Goal: Task Accomplishment & Management: Manage account settings

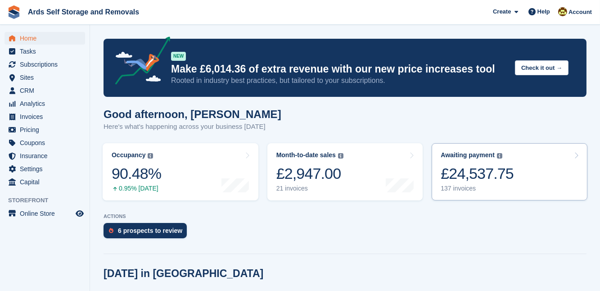
click at [487, 170] on div "£24,537.75" at bounding box center [476, 173] width 73 height 18
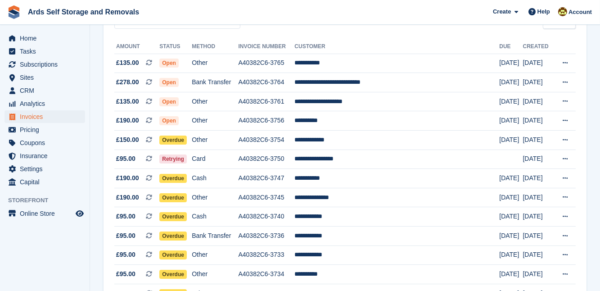
scroll to position [98, 0]
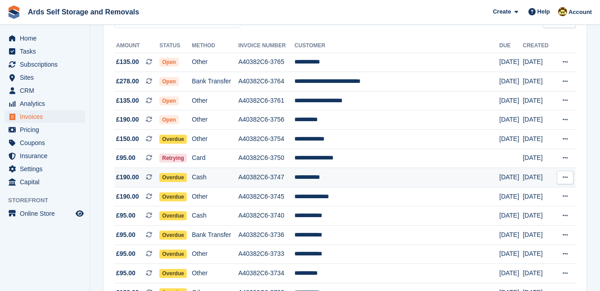
click at [336, 175] on td "**********" at bounding box center [396, 177] width 205 height 19
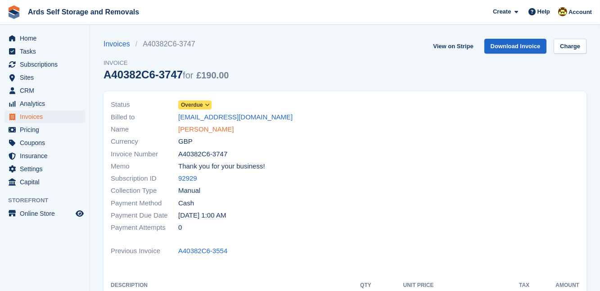
click at [209, 131] on link "Derek Gowdy" at bounding box center [205, 129] width 55 height 10
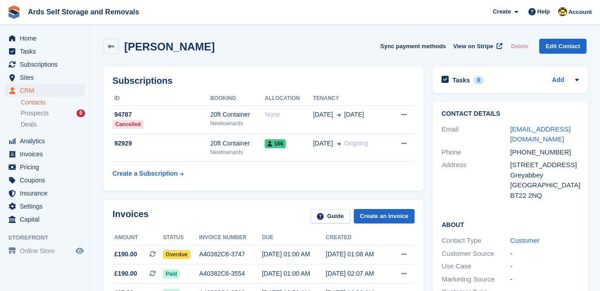
click at [422, 197] on div "Invoices Guide Create an Invoice Amount Status Invoice number Due Created £190.…" at bounding box center [263, 287] width 329 height 184
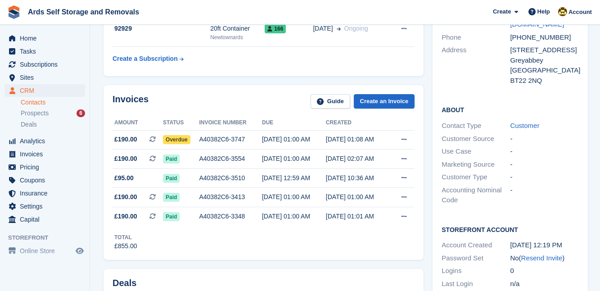
scroll to position [114, 0]
click at [180, 139] on span "Overdue" at bounding box center [176, 139] width 27 height 9
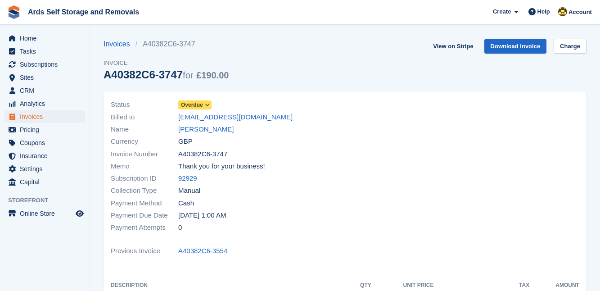
click at [193, 103] on span "Overdue" at bounding box center [192, 105] width 22 height 8
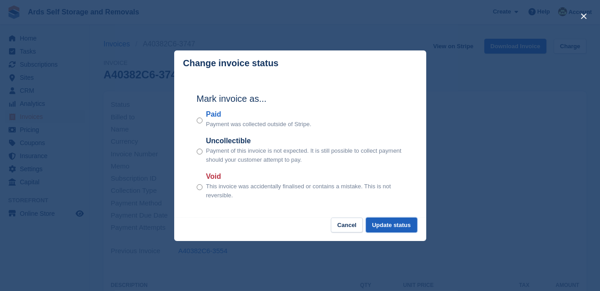
click at [392, 224] on button "Update status" at bounding box center [391, 224] width 51 height 15
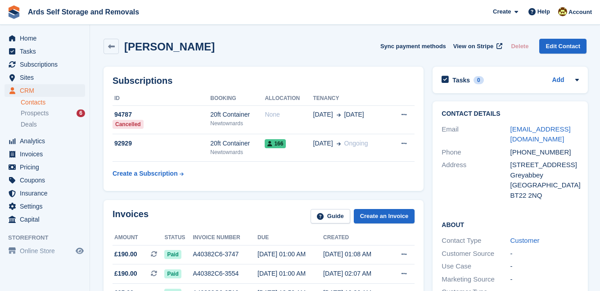
scroll to position [114, 0]
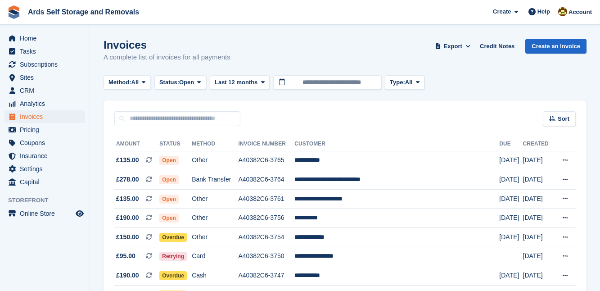
scroll to position [98, 0]
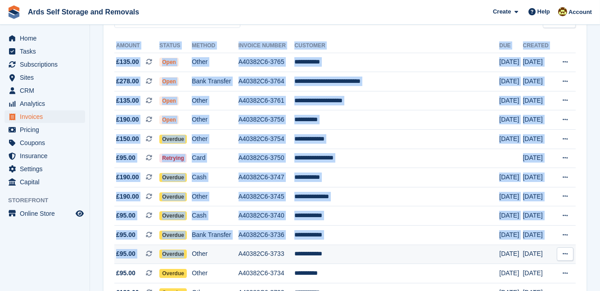
drag, startPoint x: 96, startPoint y: 171, endPoint x: 201, endPoint y: 256, distance: 134.9
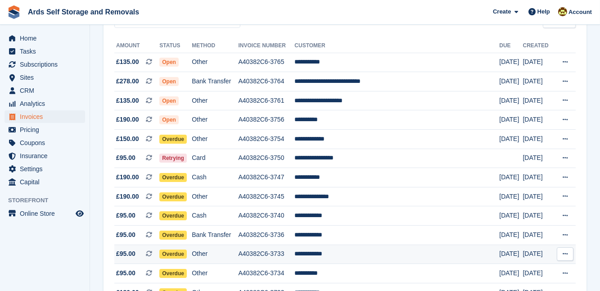
click at [178, 253] on span "Overdue" at bounding box center [172, 253] width 27 height 9
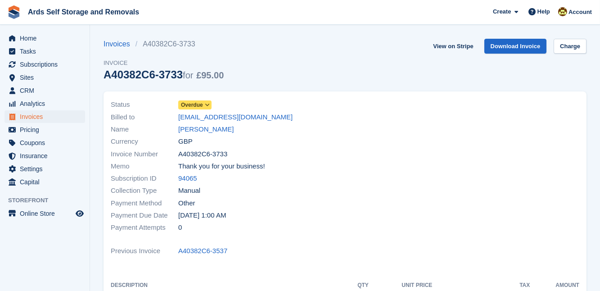
click at [189, 104] on span "Overdue" at bounding box center [192, 105] width 22 height 8
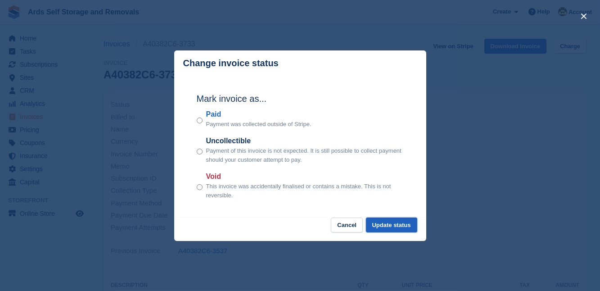
click at [396, 224] on button "Update status" at bounding box center [391, 224] width 51 height 15
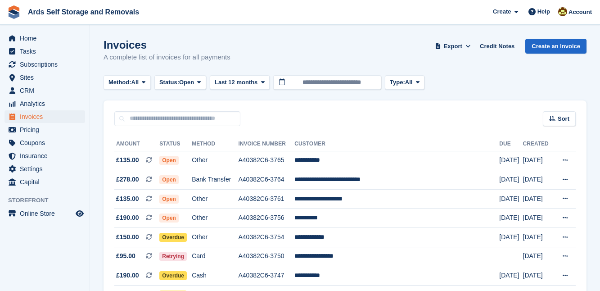
scroll to position [98, 0]
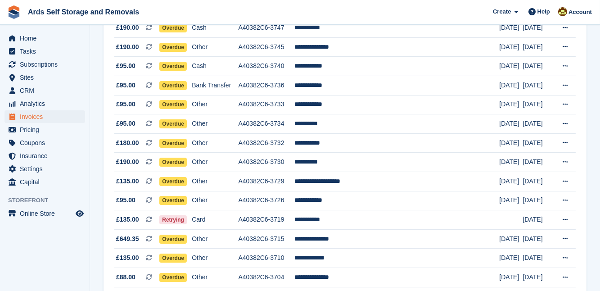
scroll to position [261, 0]
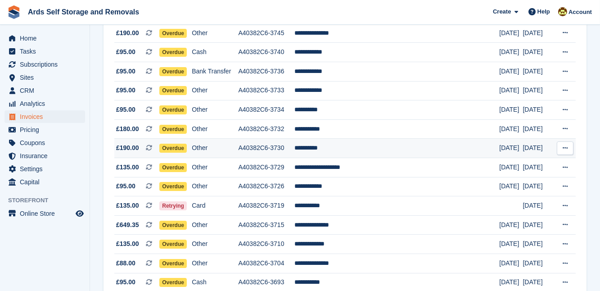
click at [331, 144] on td "**********" at bounding box center [396, 148] width 205 height 19
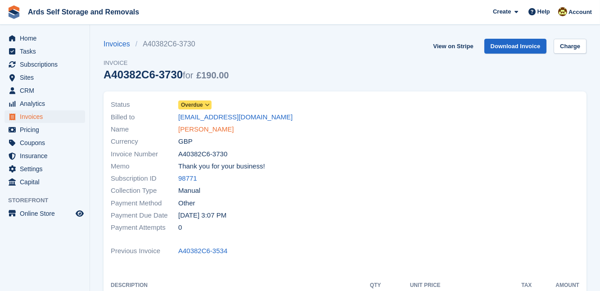
click at [192, 130] on link "[PERSON_NAME]" at bounding box center [205, 129] width 55 height 10
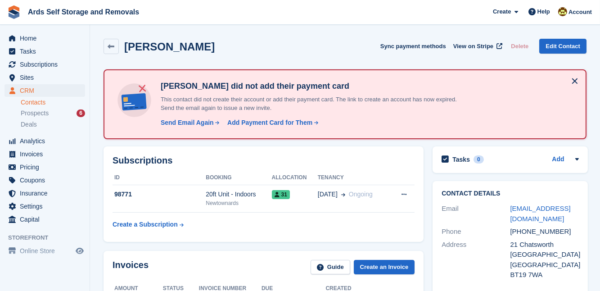
click at [422, 219] on div "Subscriptions ID Booking Allocation Tenancy 98771 20ft Unit - Indoors [GEOGRAPH…" at bounding box center [263, 194] width 329 height 104
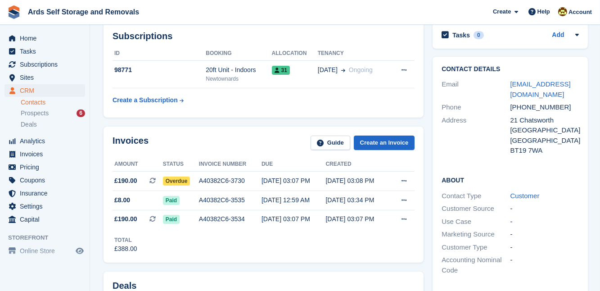
scroll to position [130, 0]
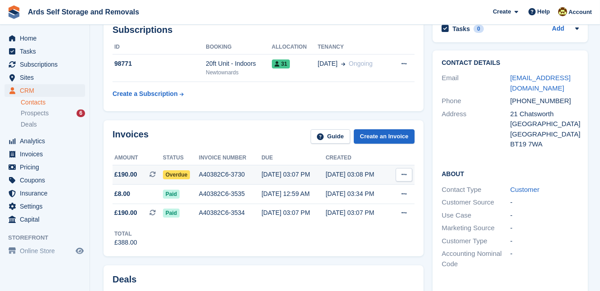
click at [175, 174] on span "Overdue" at bounding box center [176, 174] width 27 height 9
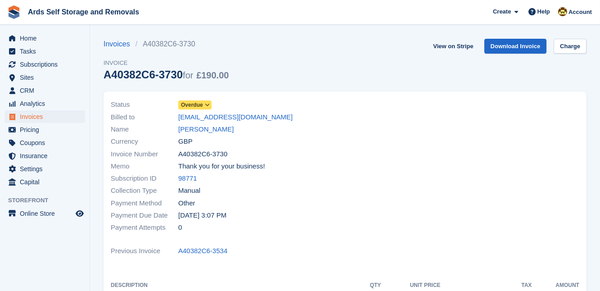
click at [194, 103] on span "Overdue" at bounding box center [192, 105] width 22 height 8
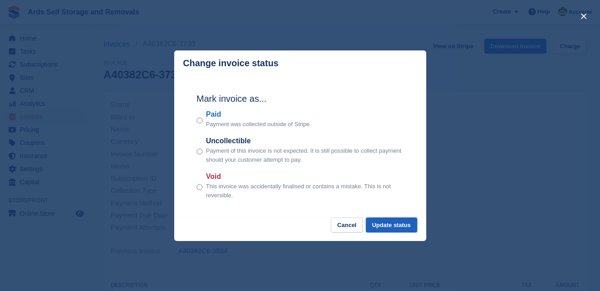
click at [396, 220] on button "Update status" at bounding box center [391, 224] width 51 height 15
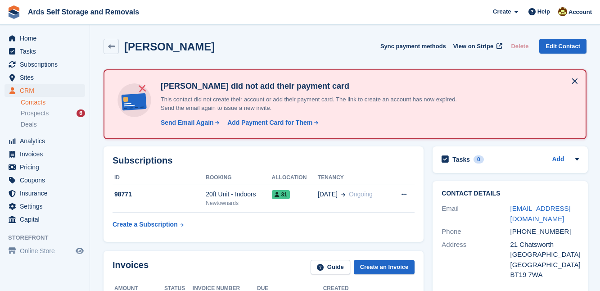
scroll to position [130, 0]
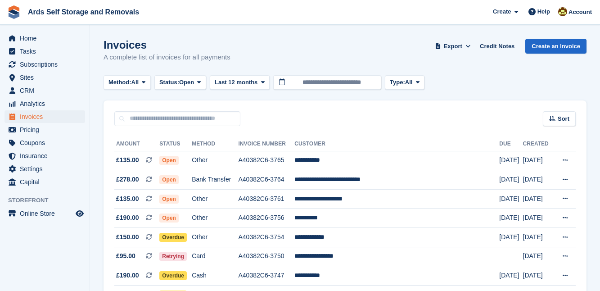
scroll to position [261, 0]
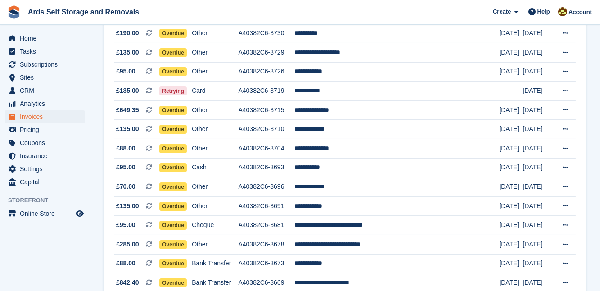
scroll to position [392, 0]
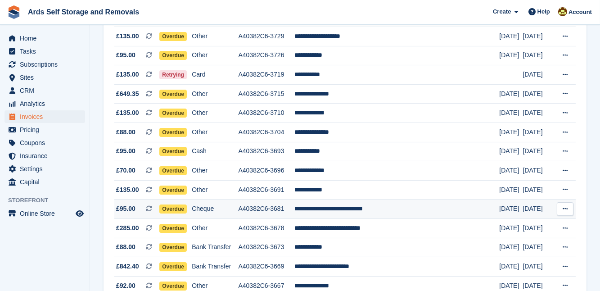
click at [120, 206] on span "£95.00" at bounding box center [125, 208] width 19 height 9
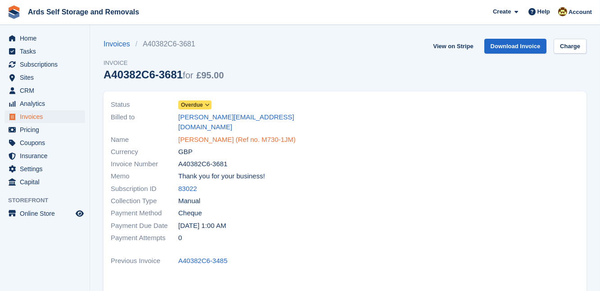
click at [204, 134] on link "Ian Maddock (Ref no. M730-1JM)" at bounding box center [236, 139] width 117 height 10
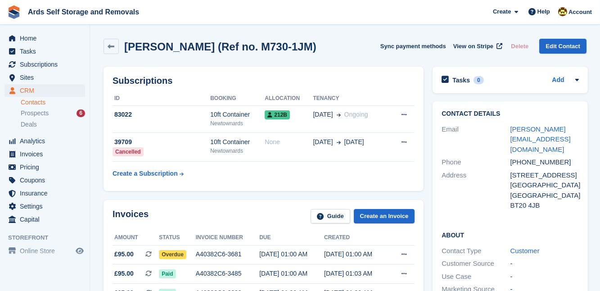
click at [426, 228] on div "Invoices Guide Create an Invoice Amount Status Invoice number Due Created £95.0…" at bounding box center [263, 287] width 329 height 184
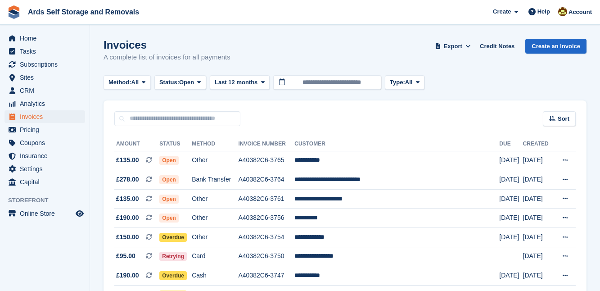
scroll to position [392, 0]
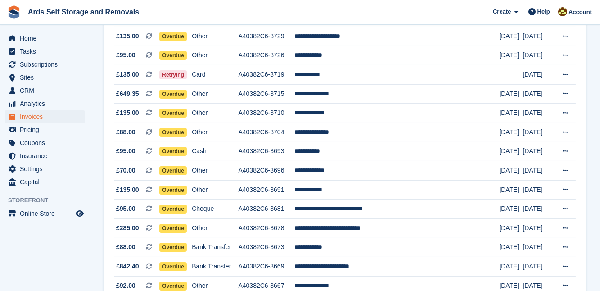
click at [94, 210] on section "Invoices A complete list of invoices for all payments Export Export Invoices Ex…" at bounding box center [345, 184] width 510 height 1153
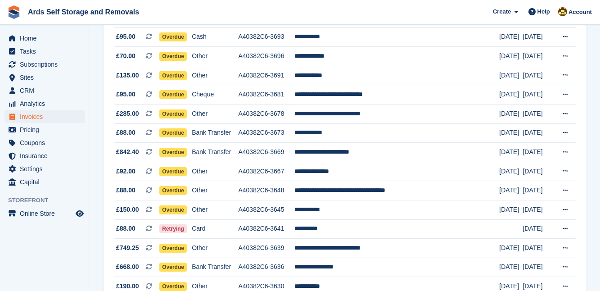
scroll to position [507, 0]
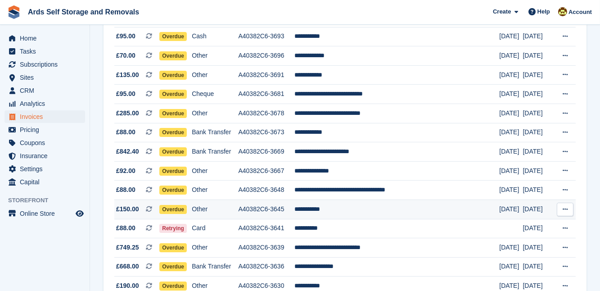
click at [337, 208] on td "**********" at bounding box center [396, 208] width 205 height 19
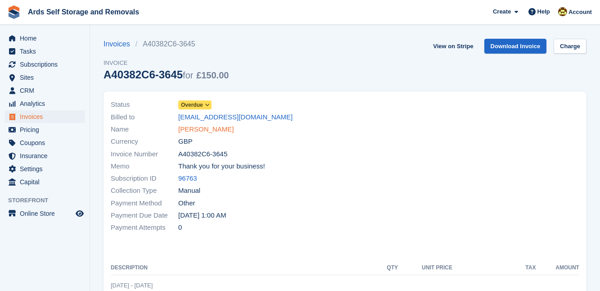
click at [196, 127] on link "[PERSON_NAME]" at bounding box center [205, 129] width 55 height 10
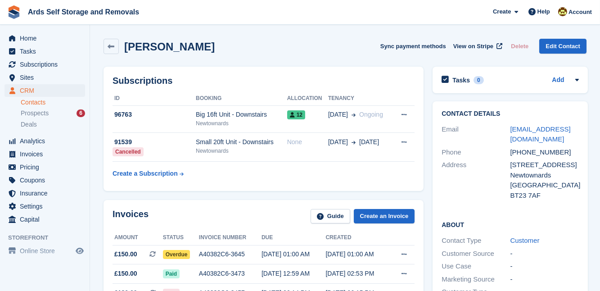
click at [424, 234] on div "Invoices Guide Create an Invoice Amount Status Invoice number Due Created £150.…" at bounding box center [263, 277] width 329 height 164
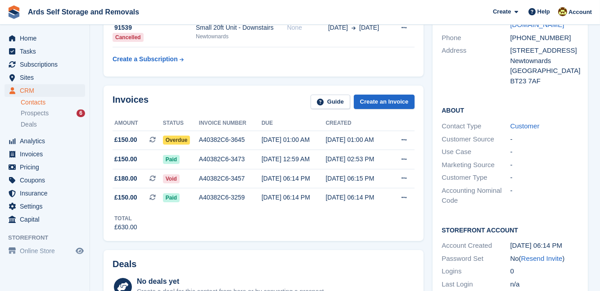
scroll to position [98, 0]
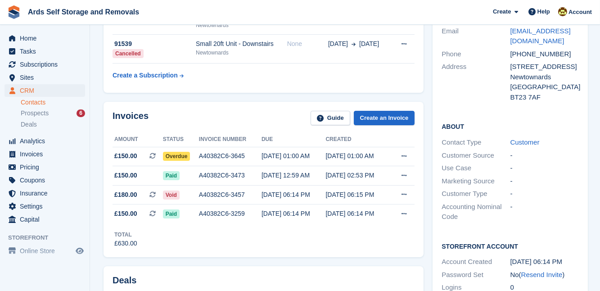
click at [424, 234] on div "Invoices Guide Create an Invoice Amount Status Invoice number Due Created £150.…" at bounding box center [263, 179] width 329 height 164
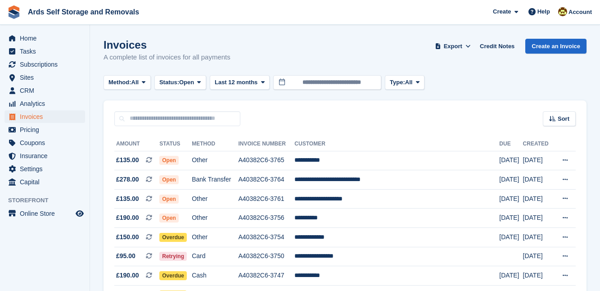
scroll to position [507, 0]
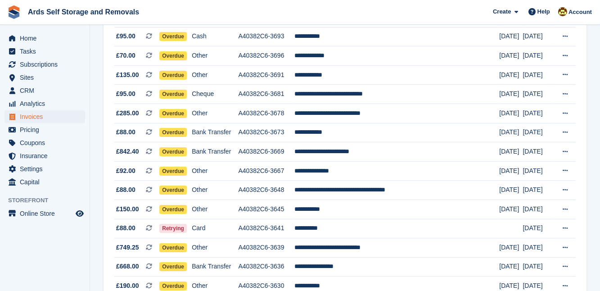
click at [95, 230] on section "Invoices A complete list of invoices for all payments Export Export Invoices Ex…" at bounding box center [345, 69] width 510 height 1153
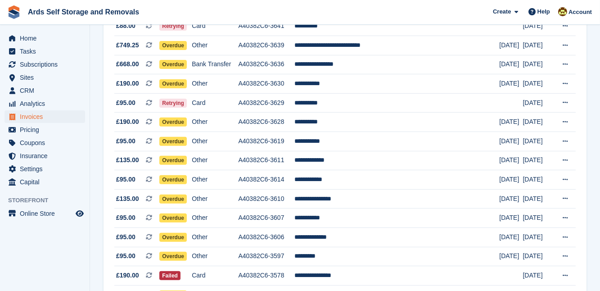
scroll to position [720, 0]
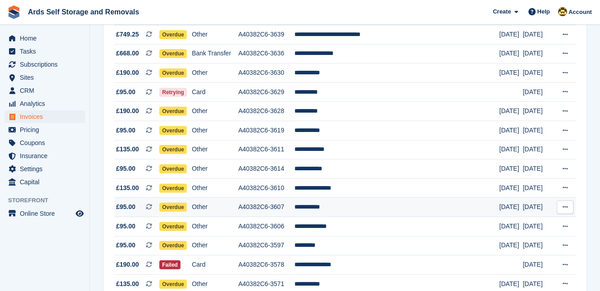
click at [338, 205] on td "**********" at bounding box center [396, 206] width 205 height 19
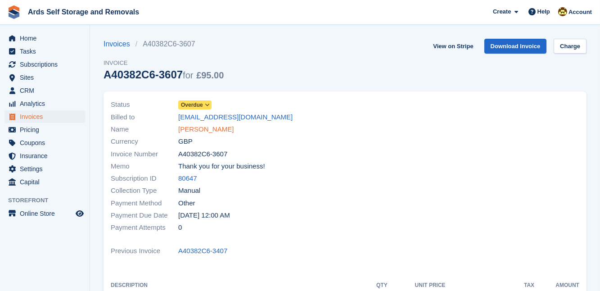
click at [204, 127] on link "[PERSON_NAME]" at bounding box center [205, 129] width 55 height 10
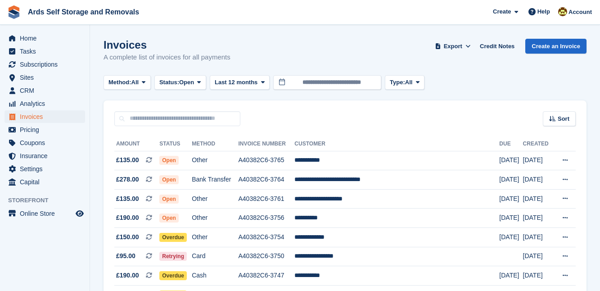
scroll to position [720, 0]
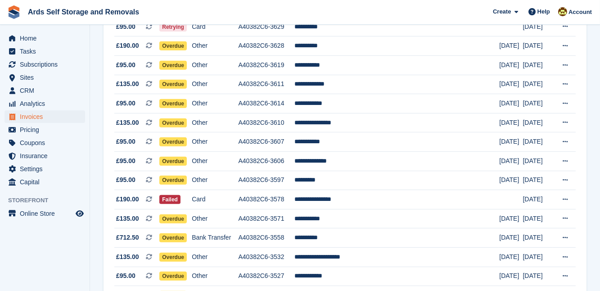
scroll to position [801, 0]
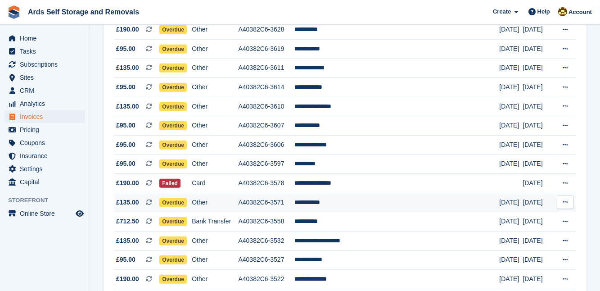
click at [329, 198] on td "**********" at bounding box center [396, 202] width 205 height 19
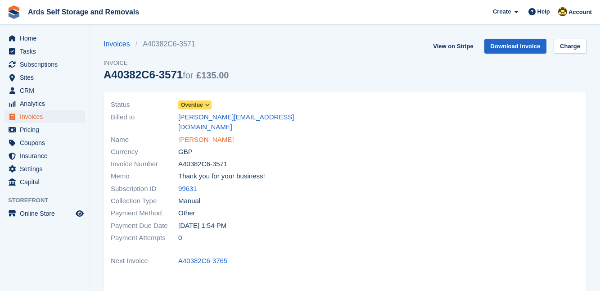
click at [196, 134] on link "[PERSON_NAME]" at bounding box center [205, 139] width 55 height 10
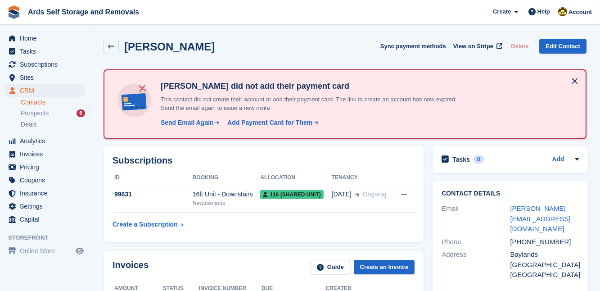
click at [276, 193] on span "116 (shared unit)" at bounding box center [291, 194] width 63 height 9
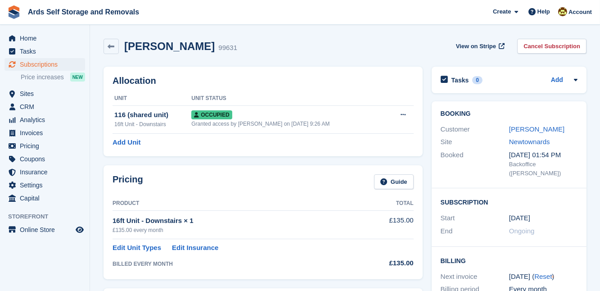
click at [425, 218] on div "Pricing Guide Product Total 16ft Unit - Downstairs × 1 £135.00 every month £135…" at bounding box center [263, 222] width 328 height 122
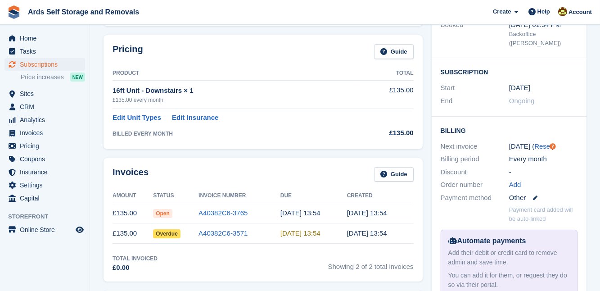
scroll to position [130, 0]
drag, startPoint x: 425, startPoint y: 218, endPoint x: 366, endPoint y: 137, distance: 99.9
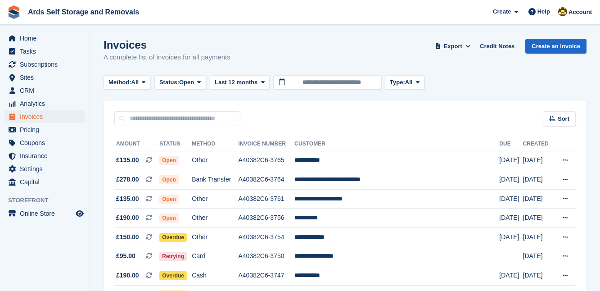
scroll to position [801, 0]
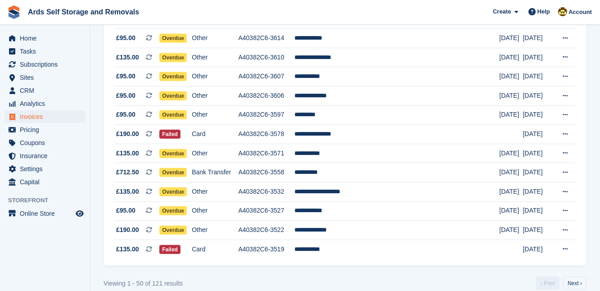
scroll to position [861, 0]
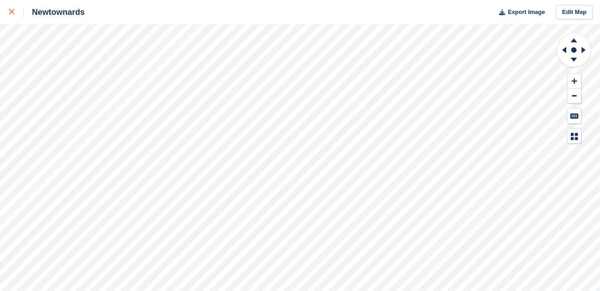
click at [14, 11] on div at bounding box center [16, 12] width 15 height 11
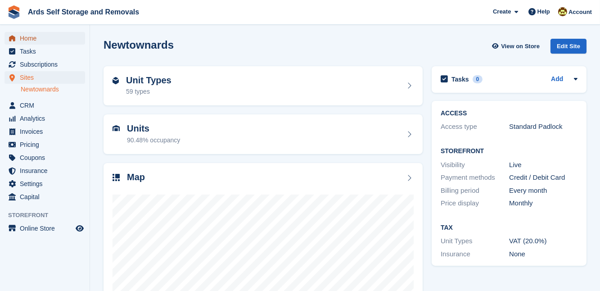
click at [27, 37] on span "Home" at bounding box center [47, 38] width 54 height 13
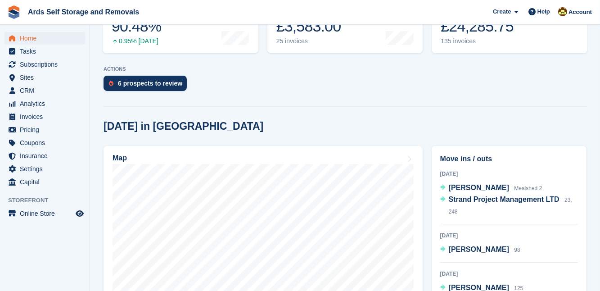
scroll to position [163, 0]
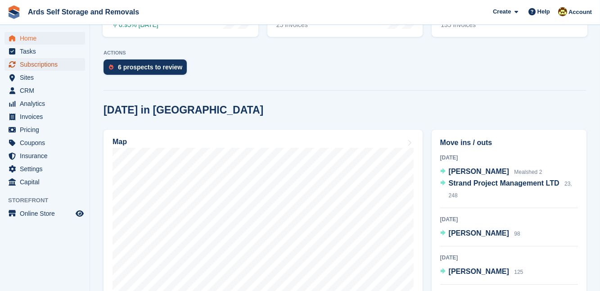
click at [32, 63] on span "Subscriptions" at bounding box center [47, 64] width 54 height 13
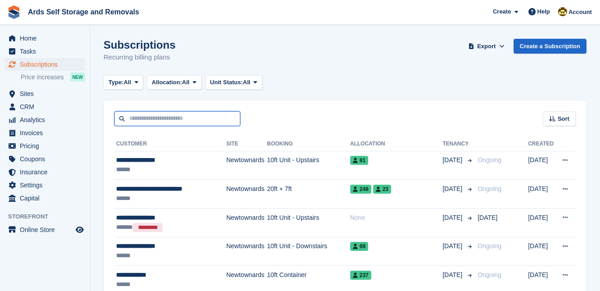
click at [131, 116] on input "text" at bounding box center [177, 118] width 126 height 15
type input "***"
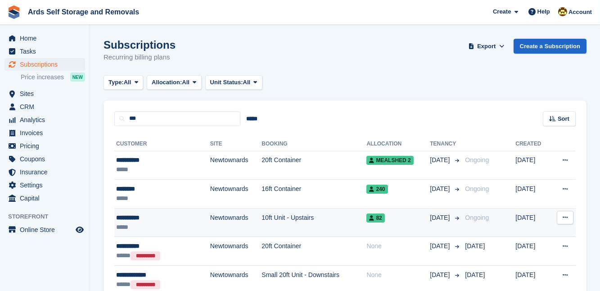
click at [366, 219] on span "82" at bounding box center [375, 217] width 18 height 9
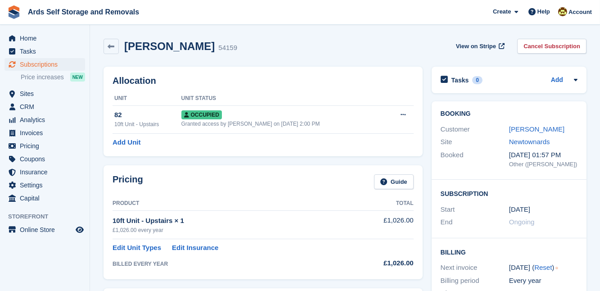
click at [418, 249] on div "Pricing Guide Product Total 10ft Unit - Upstairs × 1 £1,026.00 every year £1,02…" at bounding box center [262, 221] width 319 height 113
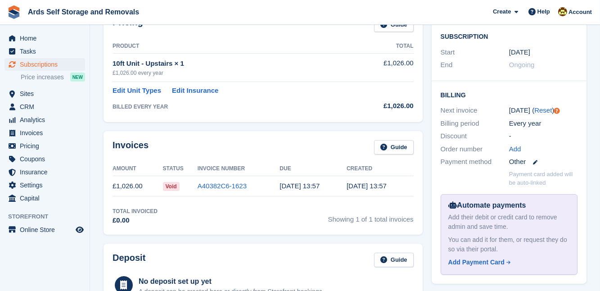
scroll to position [163, 0]
